Goal: Task Accomplishment & Management: Manage account settings

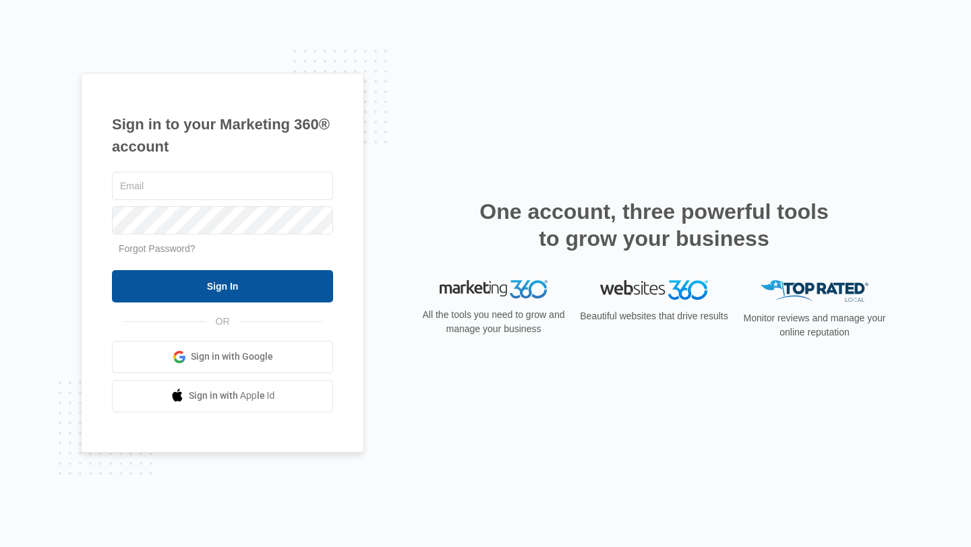
type input "[PERSON_NAME][EMAIL_ADDRESS][PERSON_NAME][DOMAIN_NAME]"
click at [221, 288] on input "Sign In" at bounding box center [222, 286] width 221 height 32
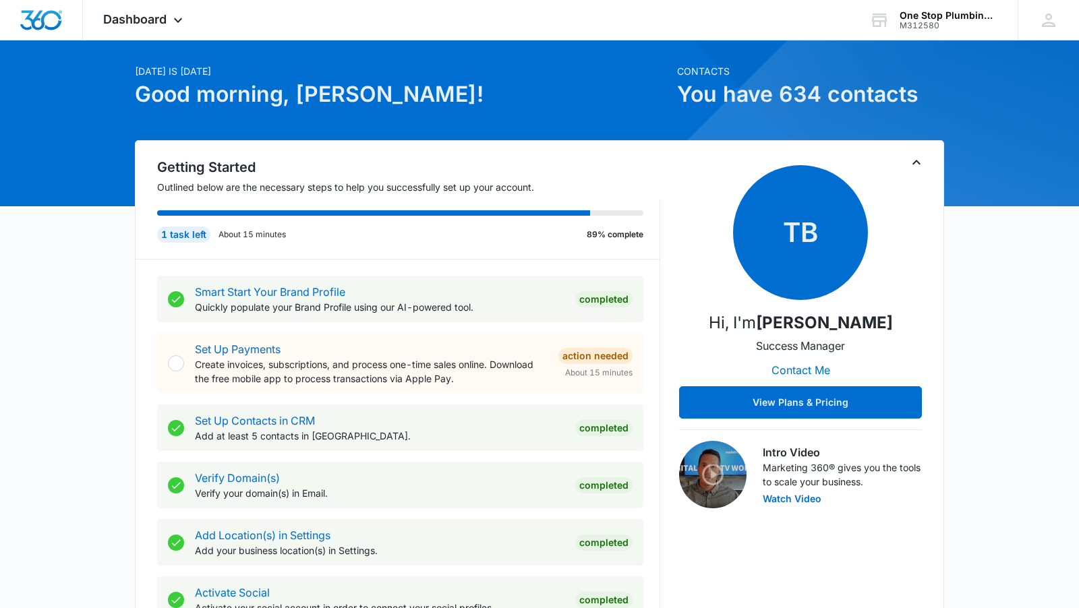
scroll to position [34, 0]
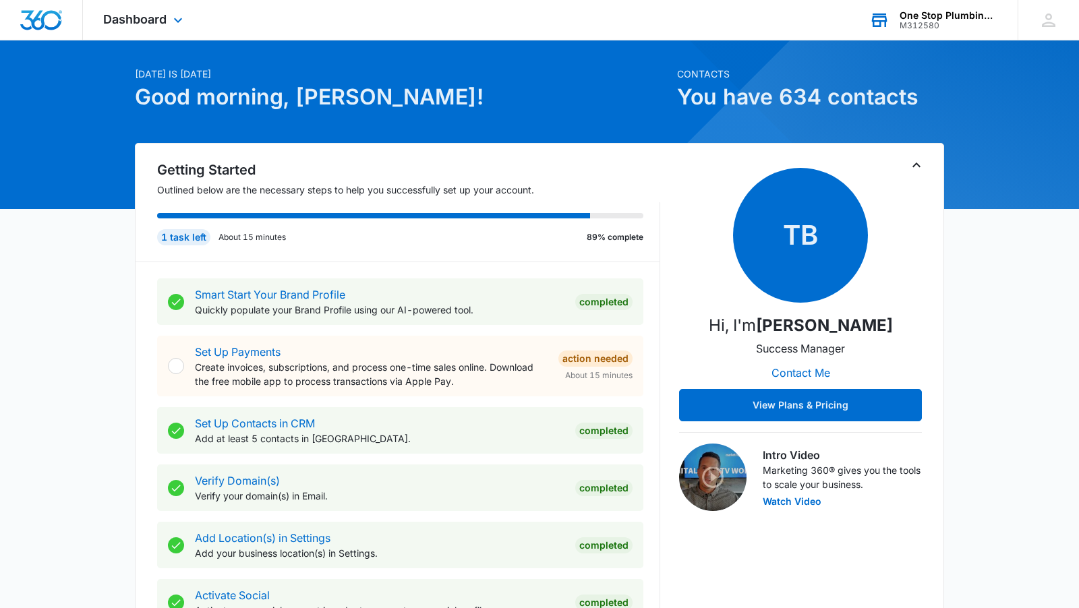
click at [950, 13] on div "One Stop Plumbing Heating and Air" at bounding box center [948, 15] width 98 height 11
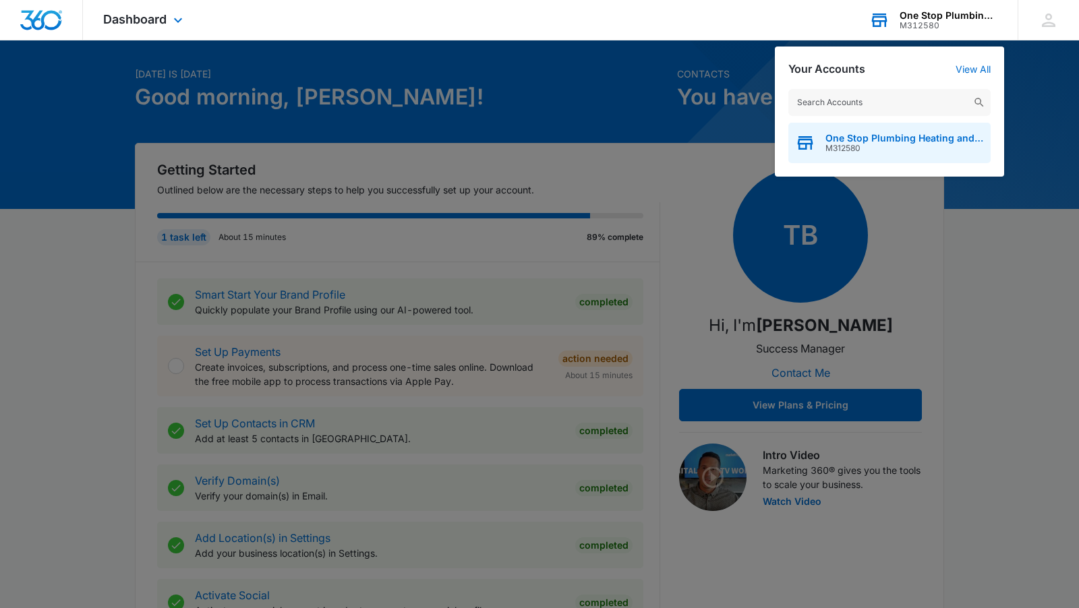
click at [883, 137] on span "One Stop Plumbing Heating and Air" at bounding box center [904, 138] width 158 height 11
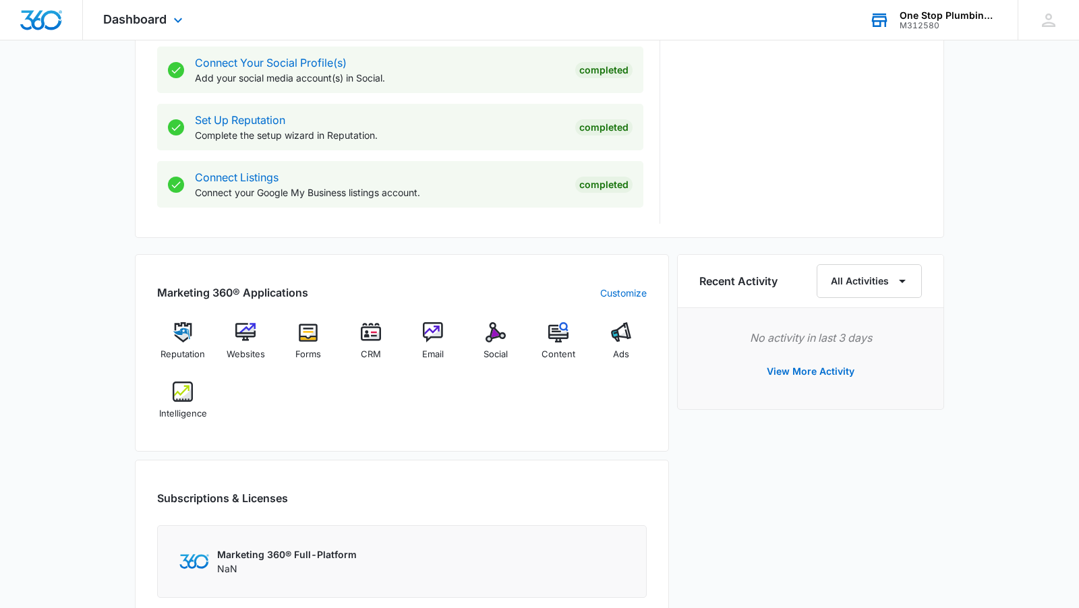
scroll to position [632, 0]
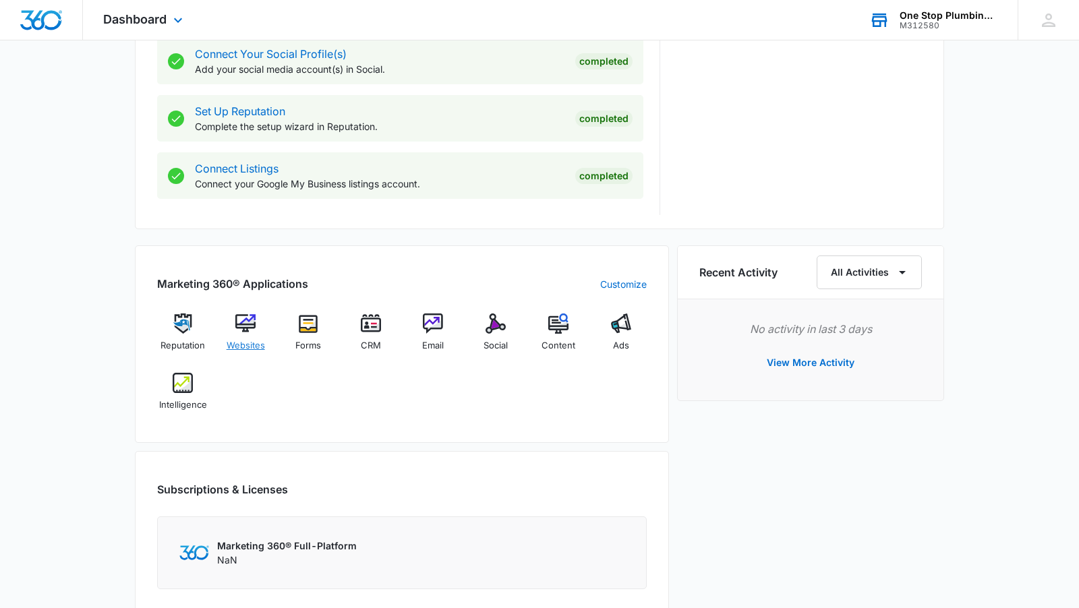
click at [241, 321] on img at bounding box center [245, 324] width 20 height 20
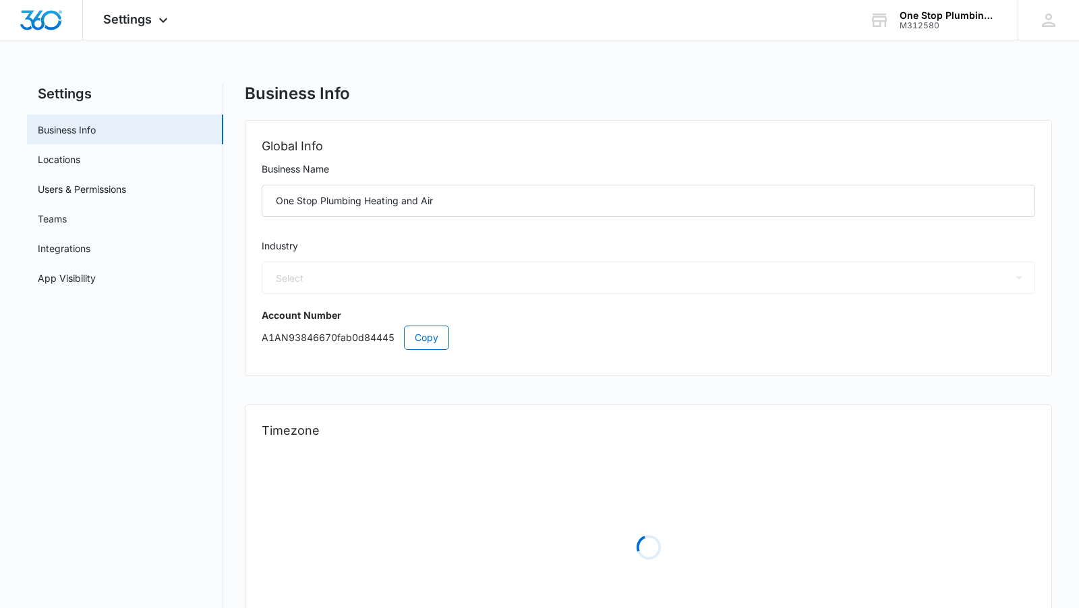
select select "8"
select select "US"
select select "America/New_York"
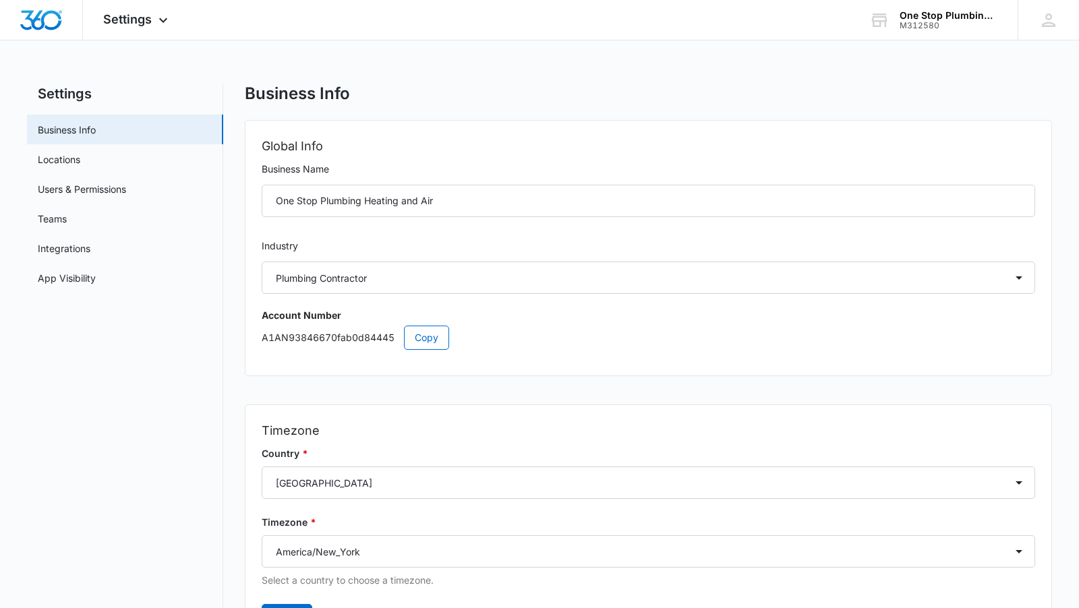
scroll to position [88, 0]
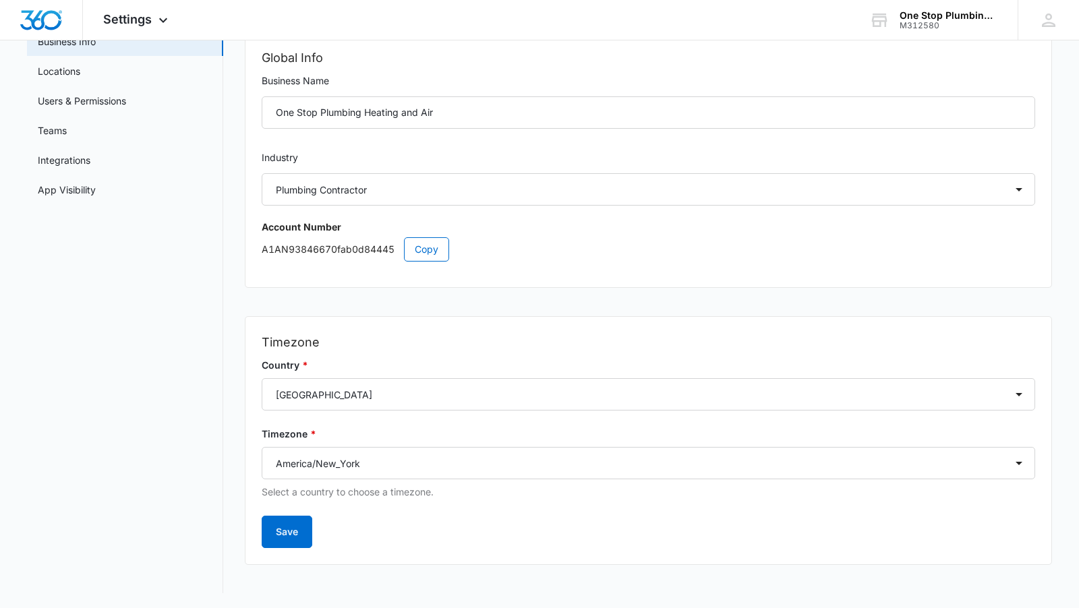
drag, startPoint x: 61, startPoint y: 371, endPoint x: 61, endPoint y: 231, distance: 140.2
click at [61, 345] on nav "Settings Business Info Locations Users & Permissions Teams Integrations App Vis…" at bounding box center [125, 294] width 196 height 598
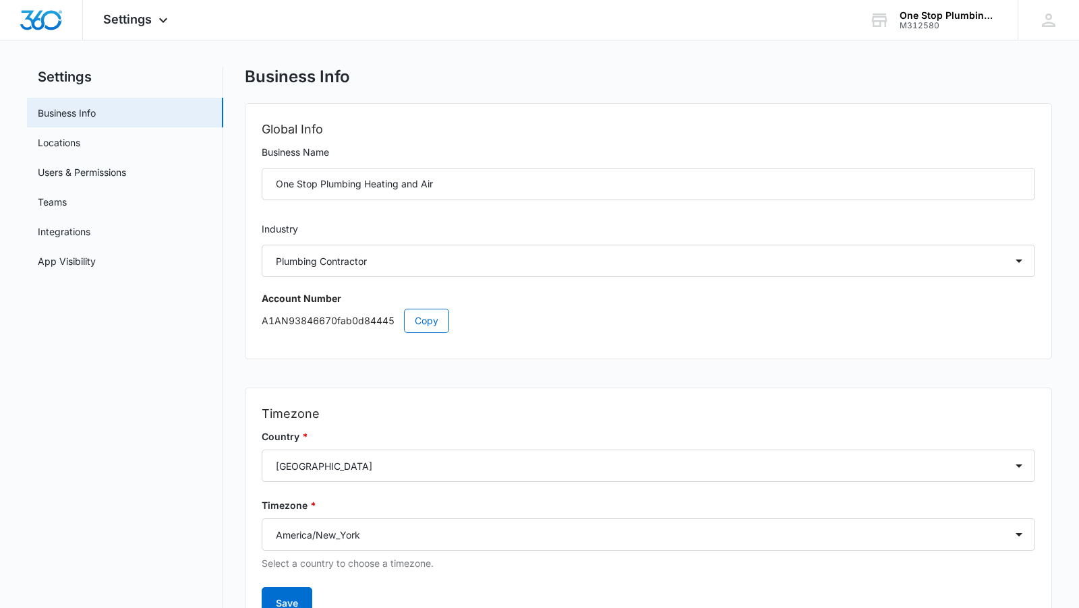
scroll to position [0, 0]
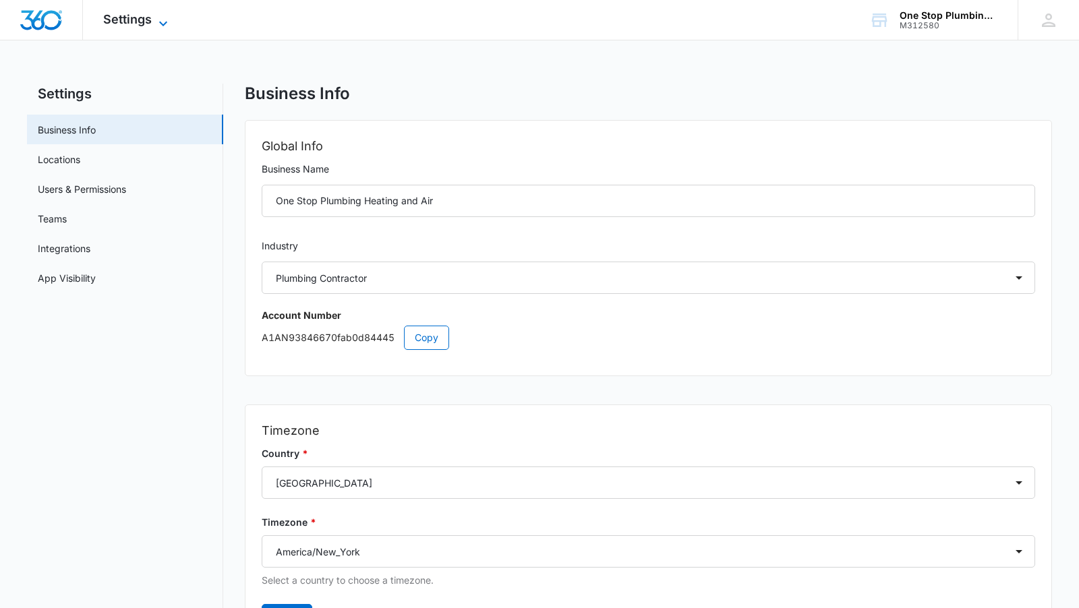
click at [132, 20] on span "Settings" at bounding box center [127, 19] width 49 height 14
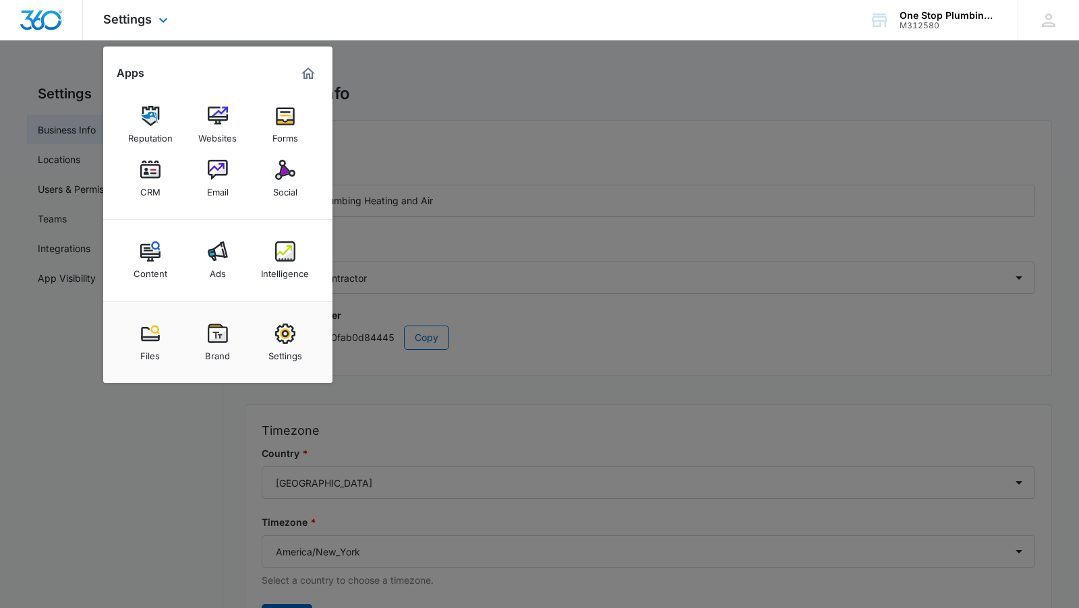
click at [342, 26] on div "Settings Apps Reputation Websites Forms CRM Email Social Content Ads Intelligen…" at bounding box center [539, 20] width 1079 height 40
click at [300, 71] on img "Marketing 360® Dashboard" at bounding box center [308, 73] width 16 height 16
